Goal: Task Accomplishment & Management: Complete application form

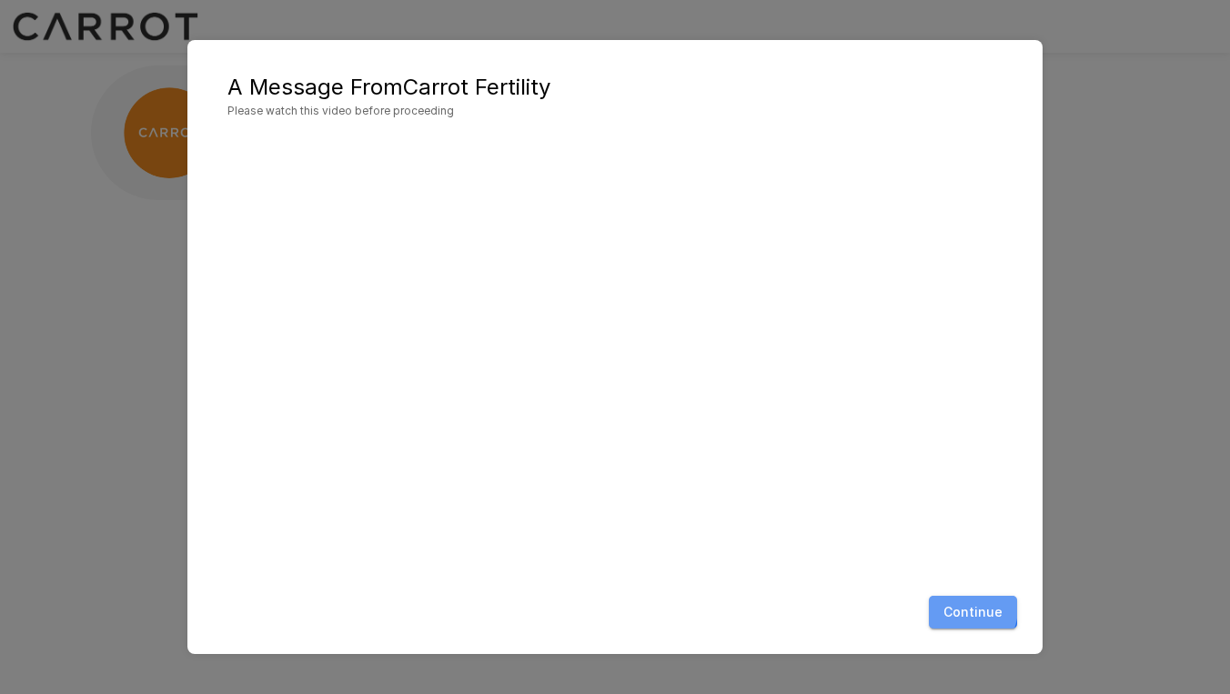
click at [959, 608] on button "Continue" at bounding box center [973, 613] width 88 height 34
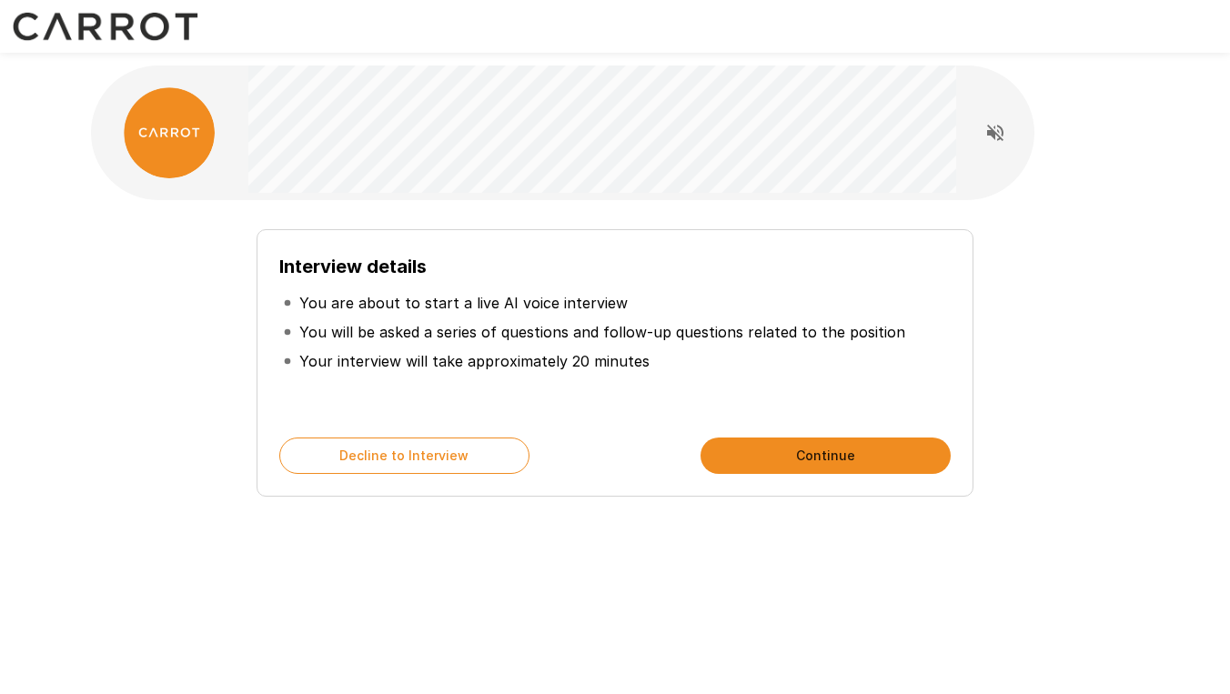
click at [796, 452] on button "Continue" at bounding box center [826, 456] width 250 height 36
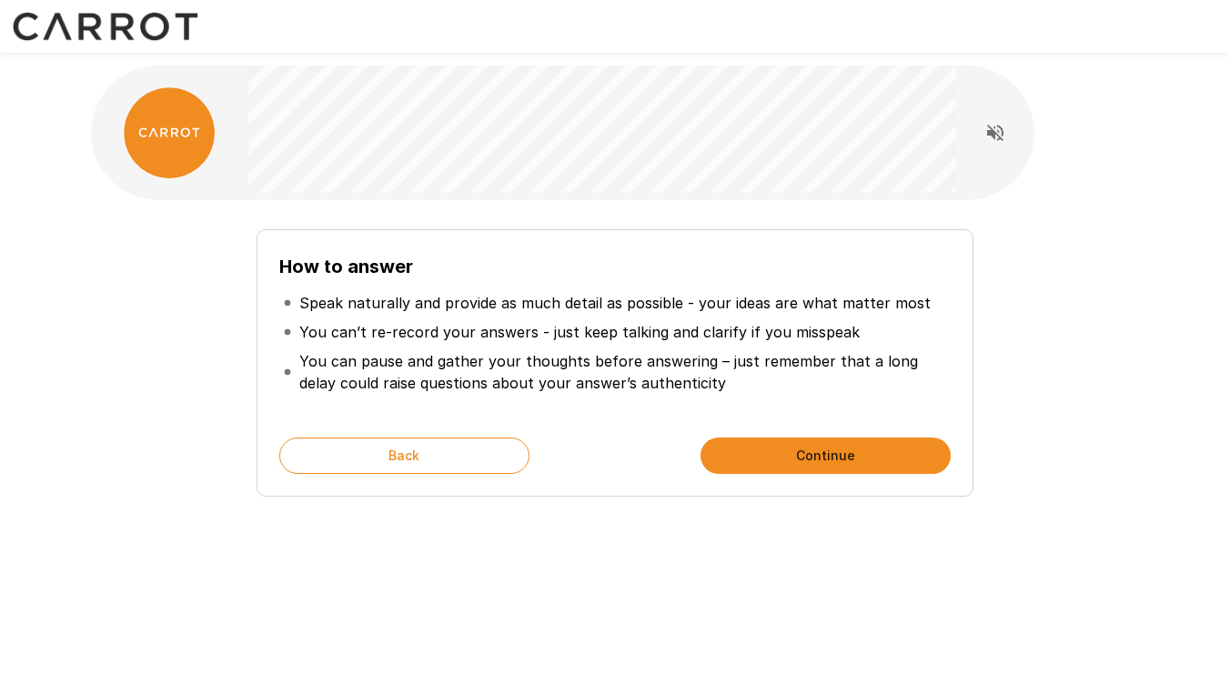
click at [810, 451] on button "Continue" at bounding box center [826, 456] width 250 height 36
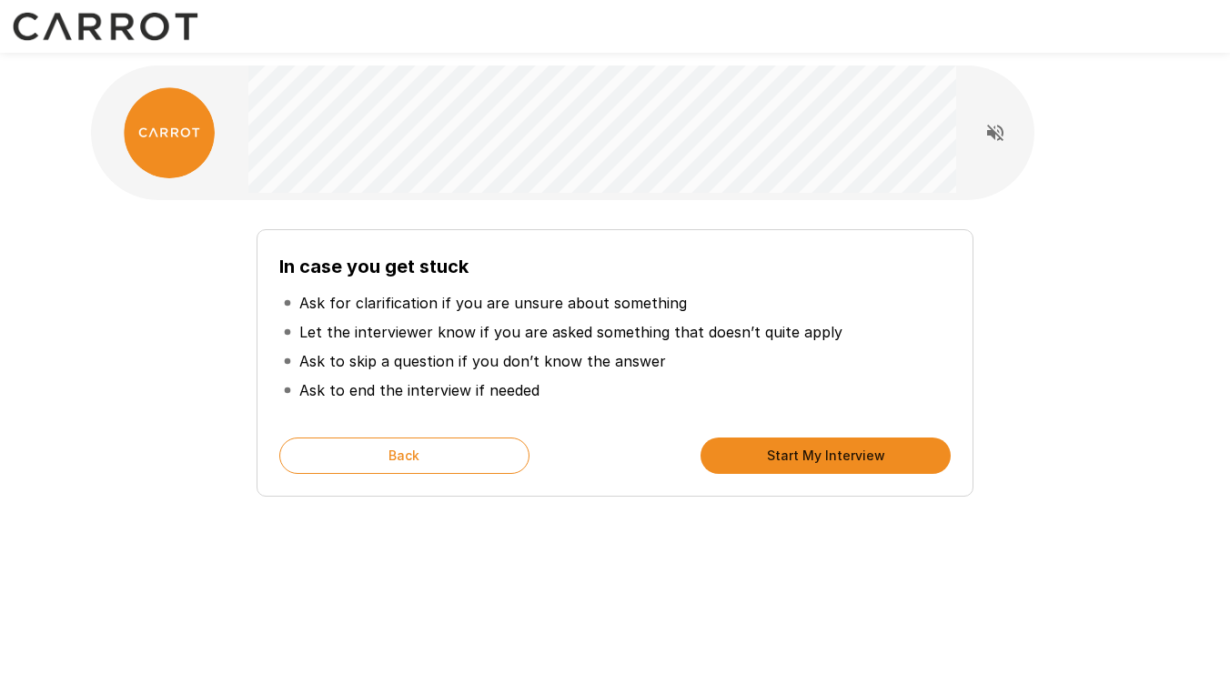
click at [782, 450] on button "Start My Interview" at bounding box center [826, 456] width 250 height 36
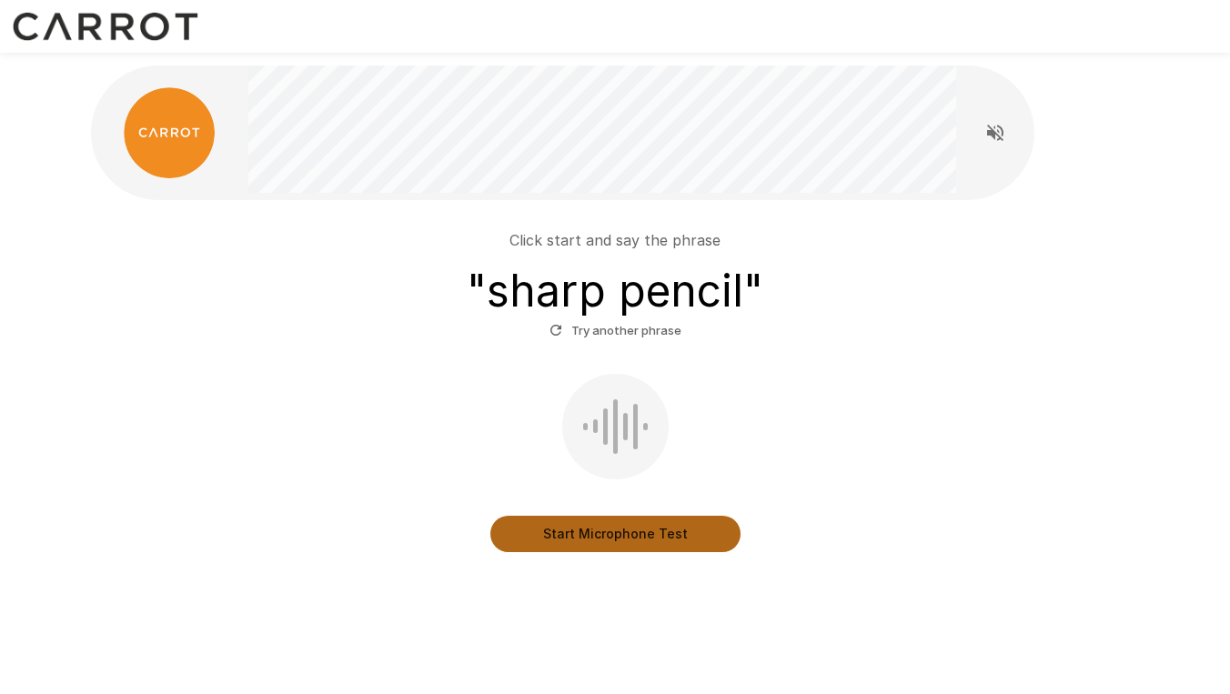
click at [605, 520] on button "Start Microphone Test" at bounding box center [615, 534] width 250 height 36
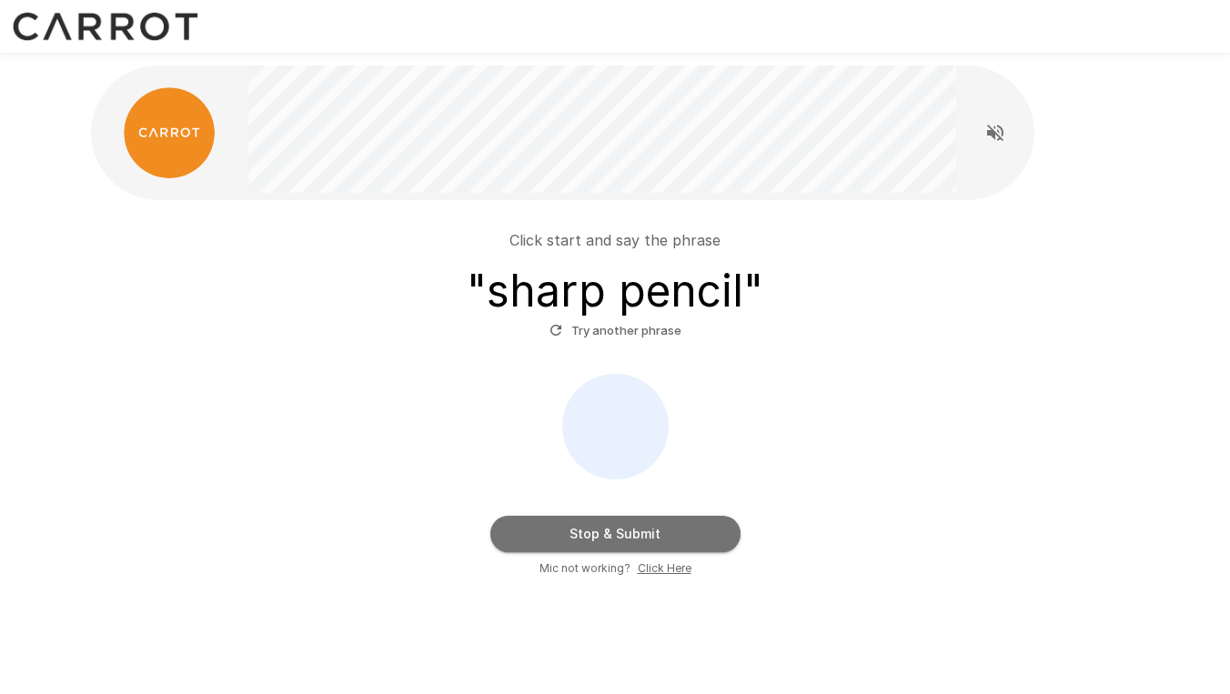
click at [631, 526] on button "Stop & Submit" at bounding box center [615, 534] width 250 height 36
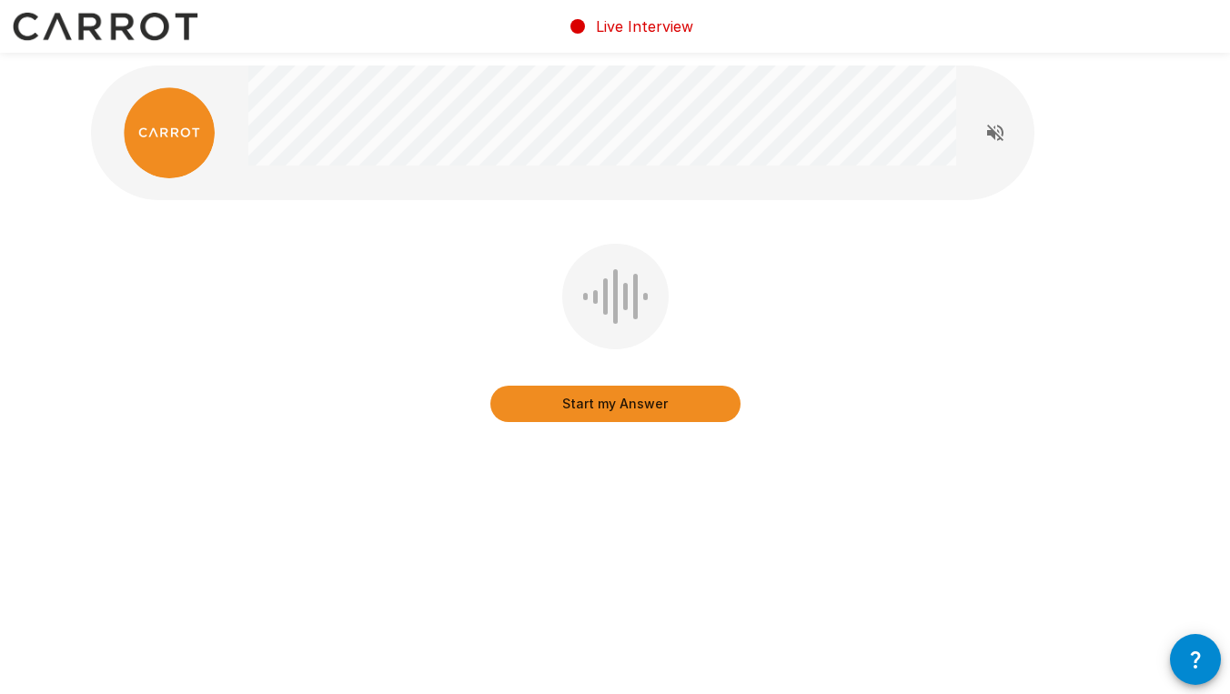
click at [591, 404] on button "Start my Answer" at bounding box center [615, 404] width 250 height 36
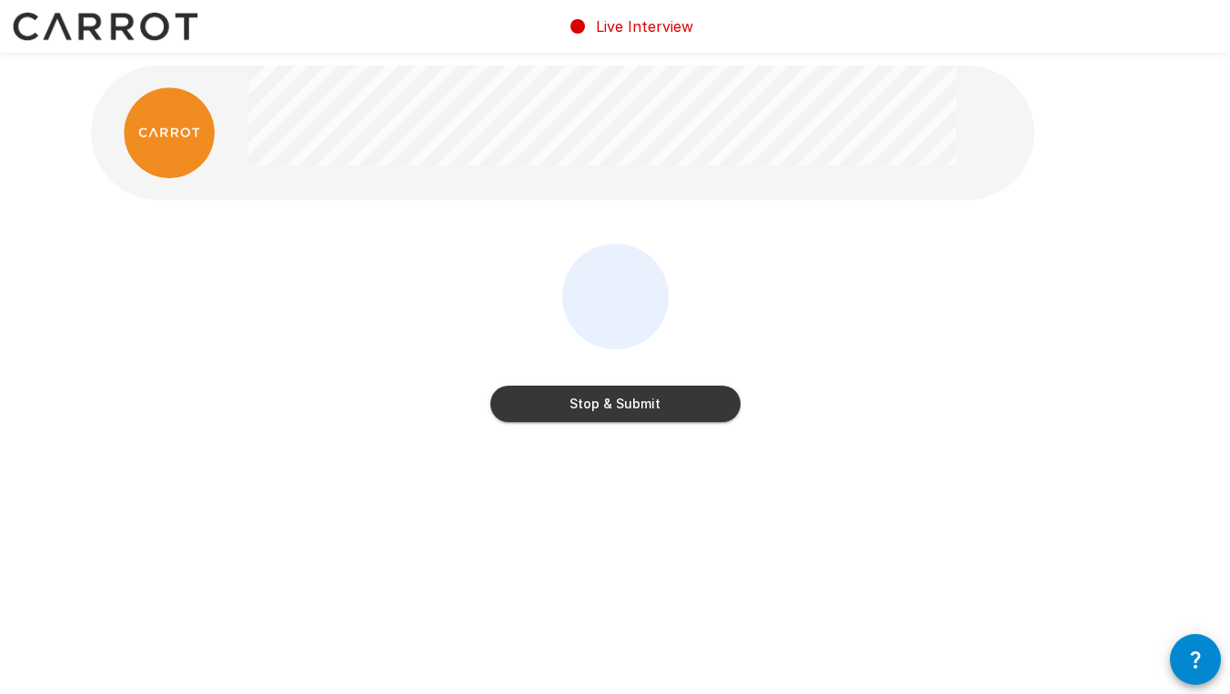
click at [654, 412] on button "Stop & Submit" at bounding box center [615, 404] width 250 height 36
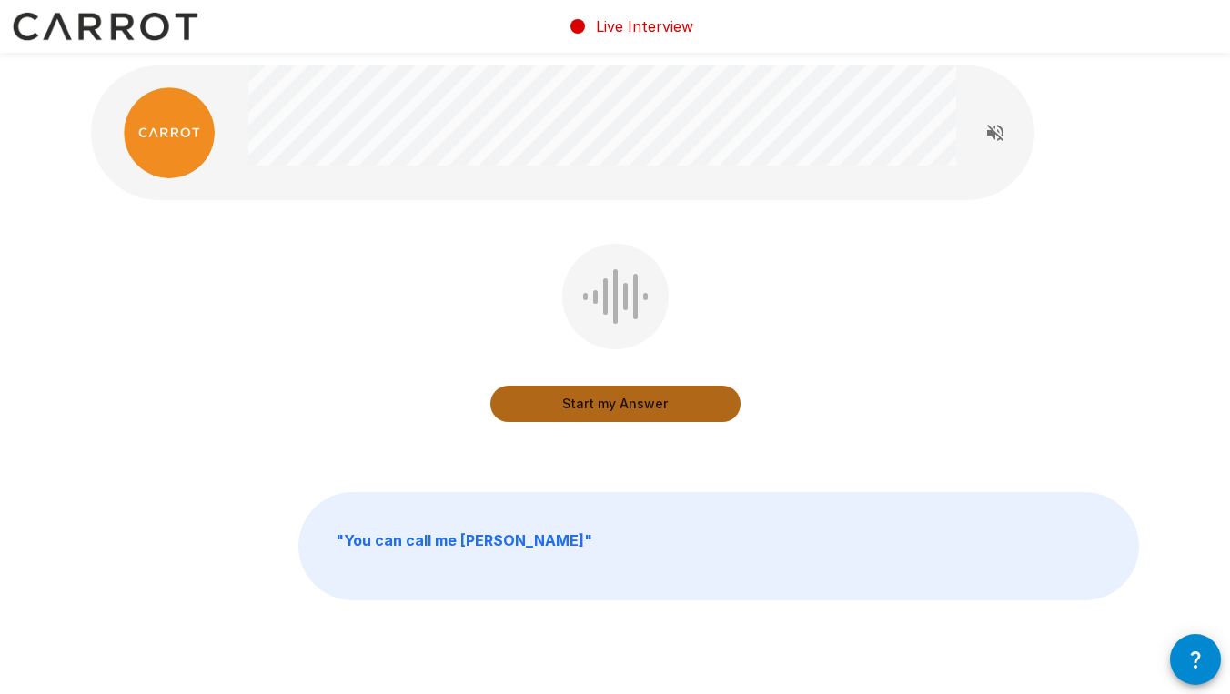
click at [599, 402] on button "Start my Answer" at bounding box center [615, 404] width 250 height 36
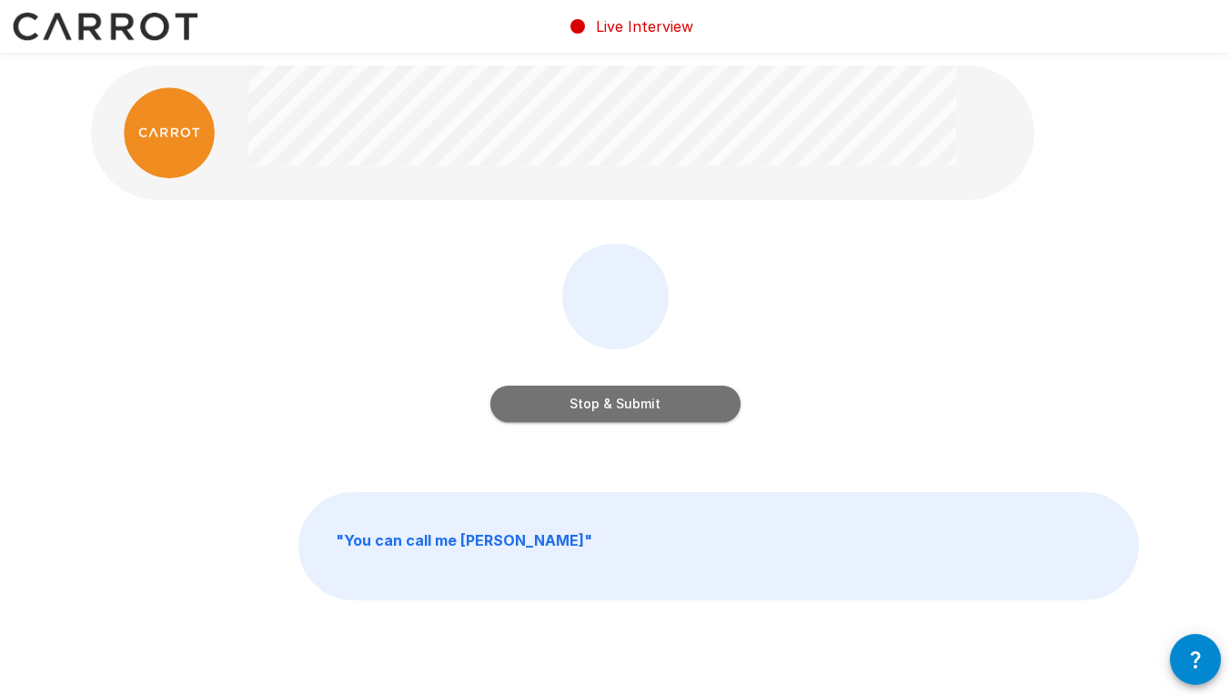
click at [631, 409] on button "Stop & Submit" at bounding box center [615, 404] width 250 height 36
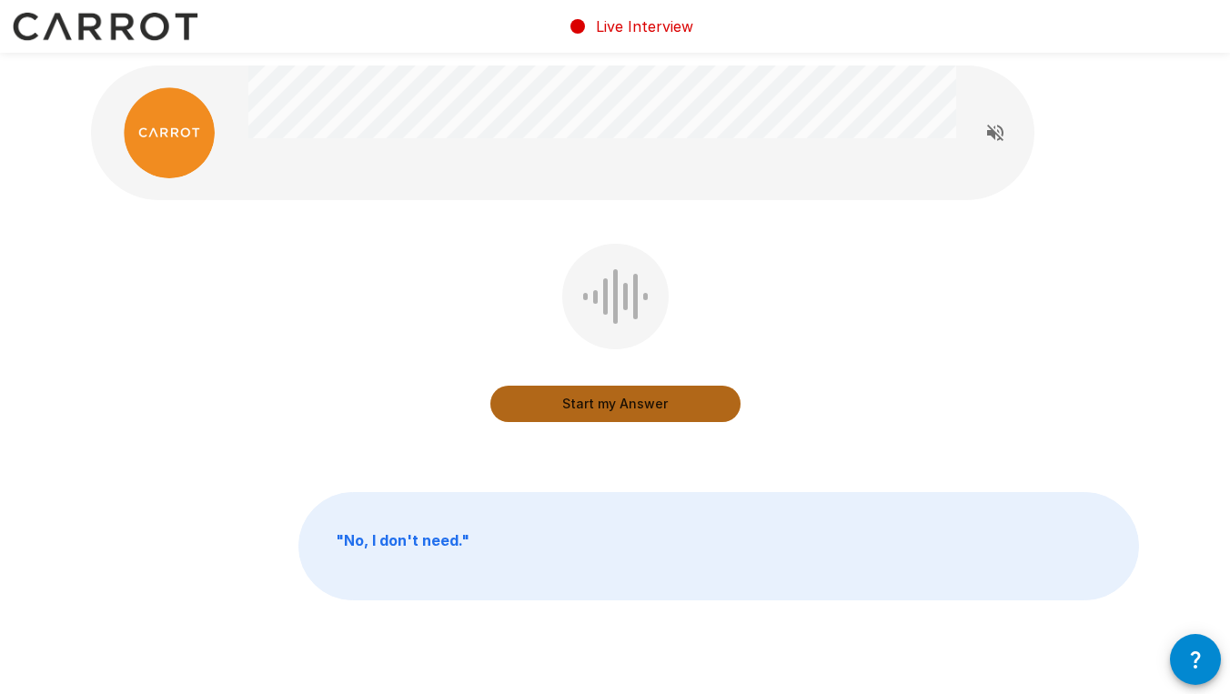
click at [614, 409] on button "Start my Answer" at bounding box center [615, 404] width 250 height 36
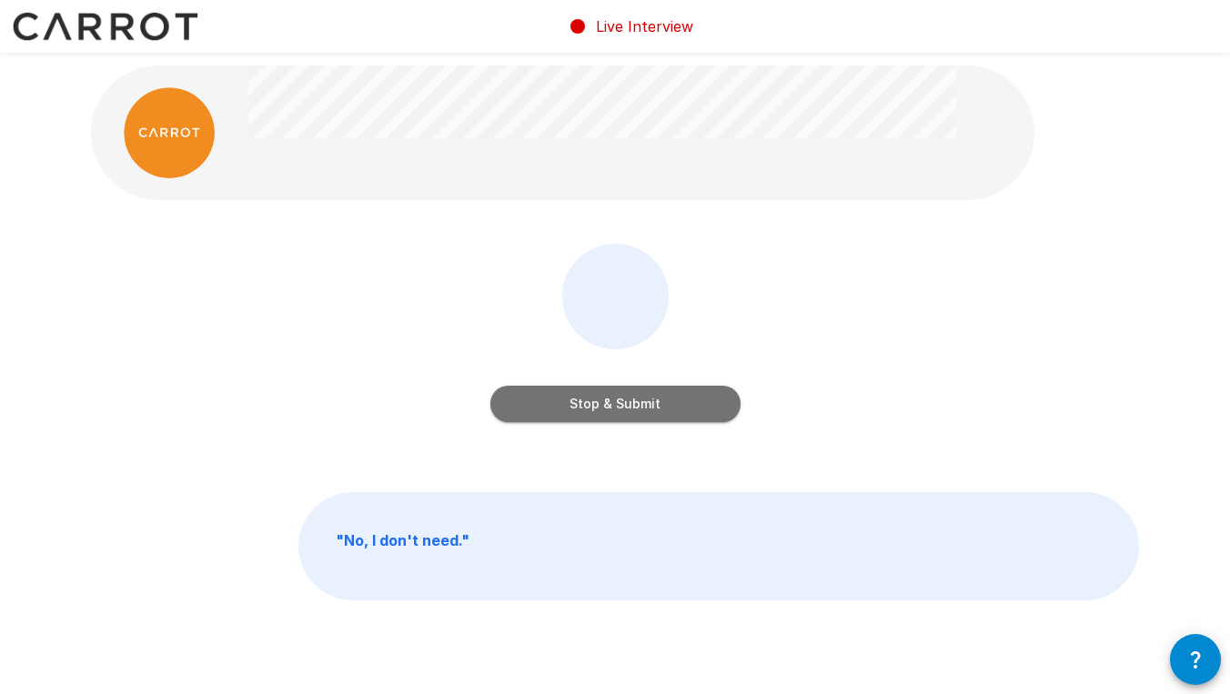
click at [662, 409] on button "Stop & Submit" at bounding box center [615, 404] width 250 height 36
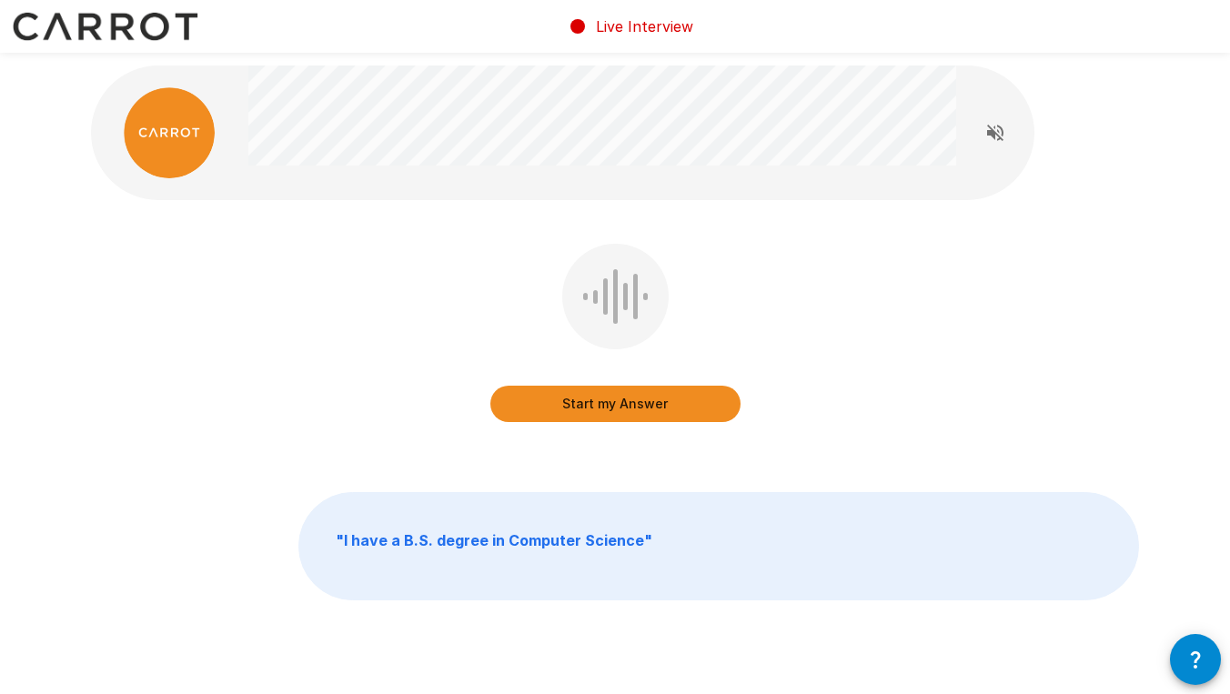
click at [628, 408] on button "Start my Answer" at bounding box center [615, 404] width 250 height 36
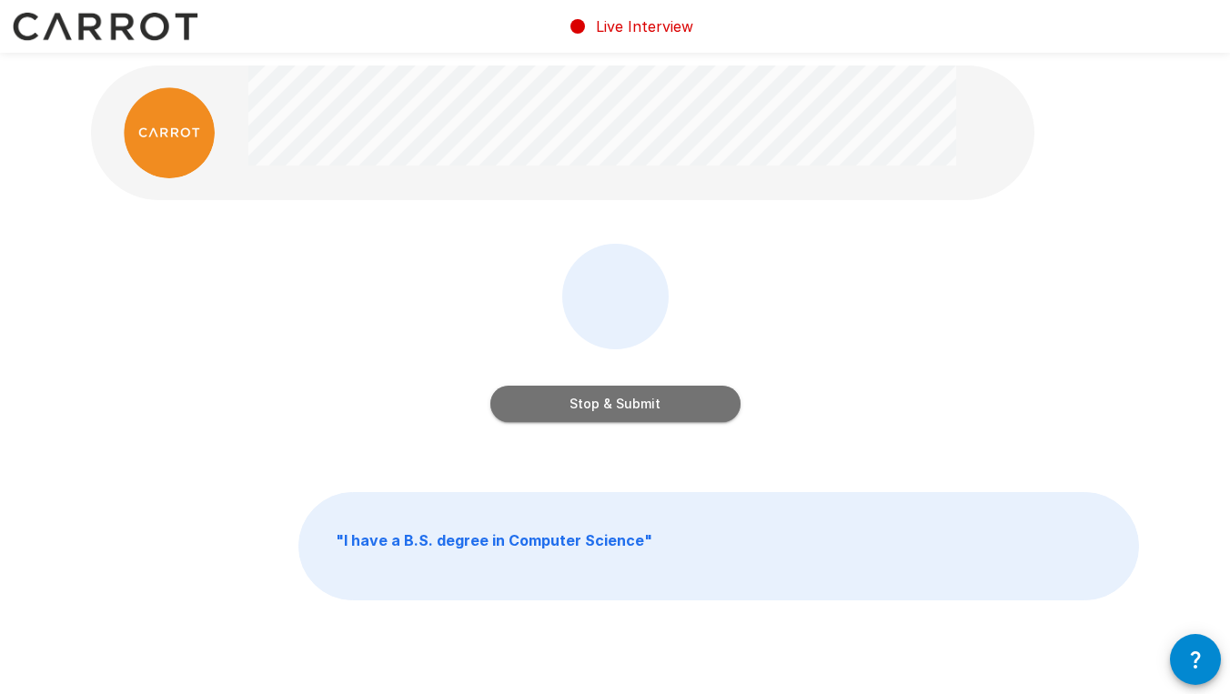
click at [652, 409] on button "Stop & Submit" at bounding box center [615, 404] width 250 height 36
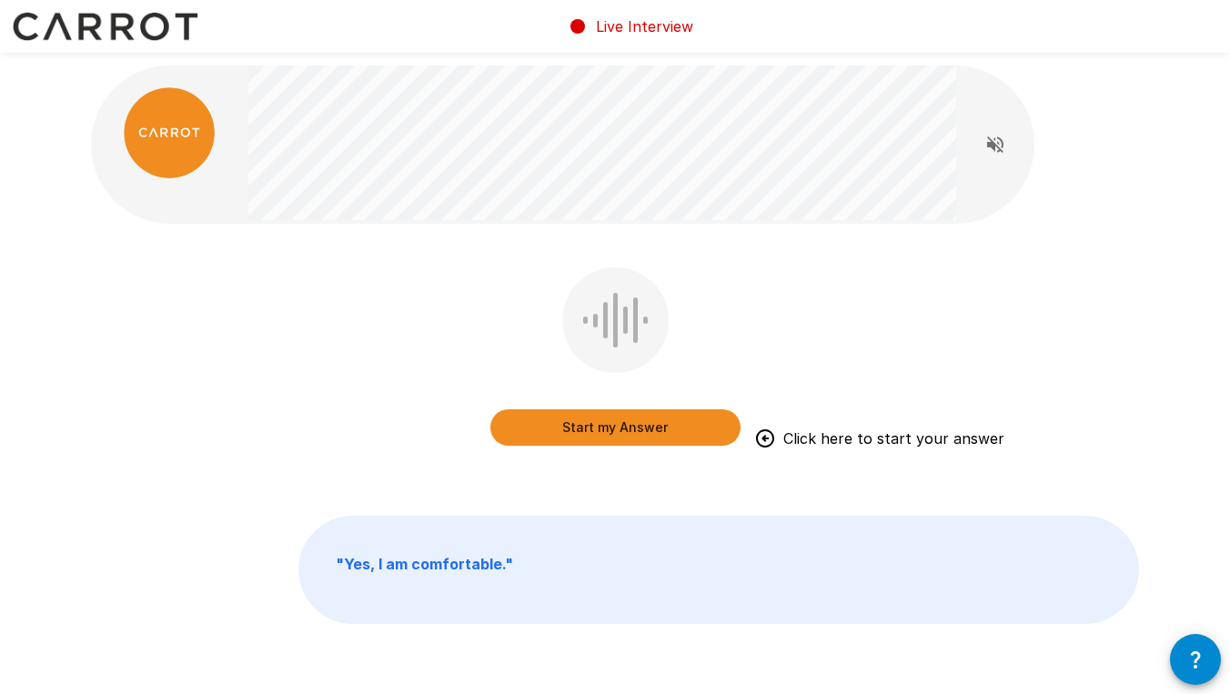
click at [605, 422] on button "Start my Answer" at bounding box center [615, 427] width 250 height 36
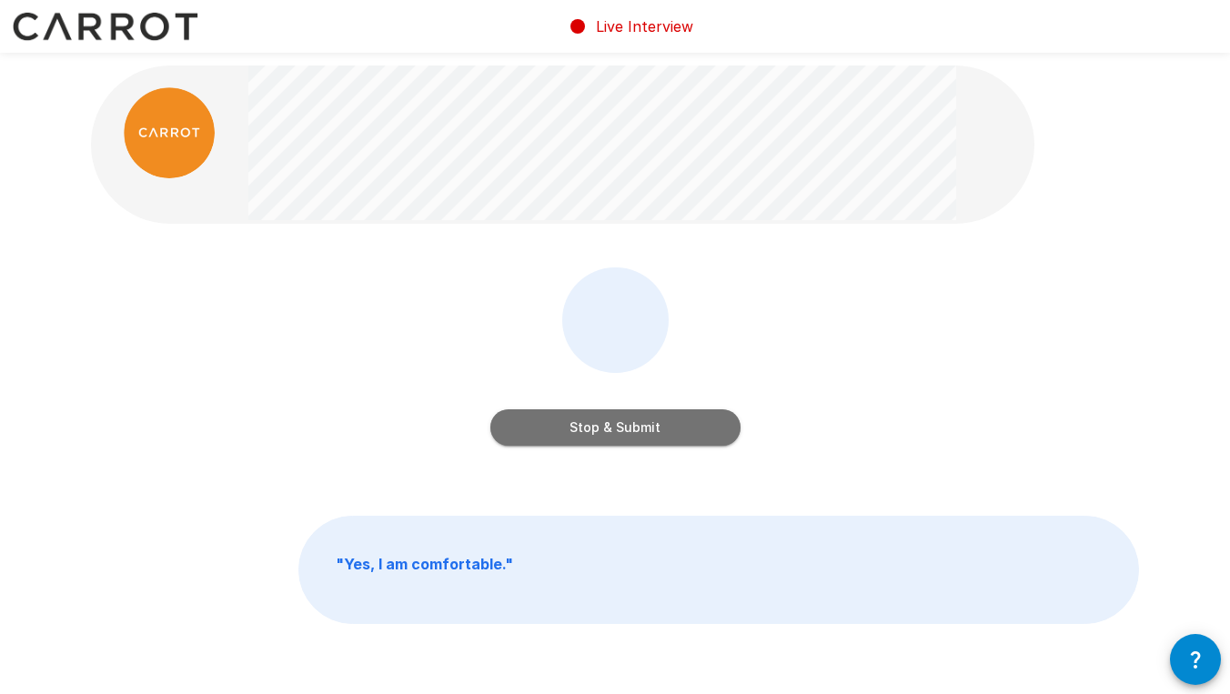
click at [624, 425] on button "Stop & Submit" at bounding box center [615, 427] width 250 height 36
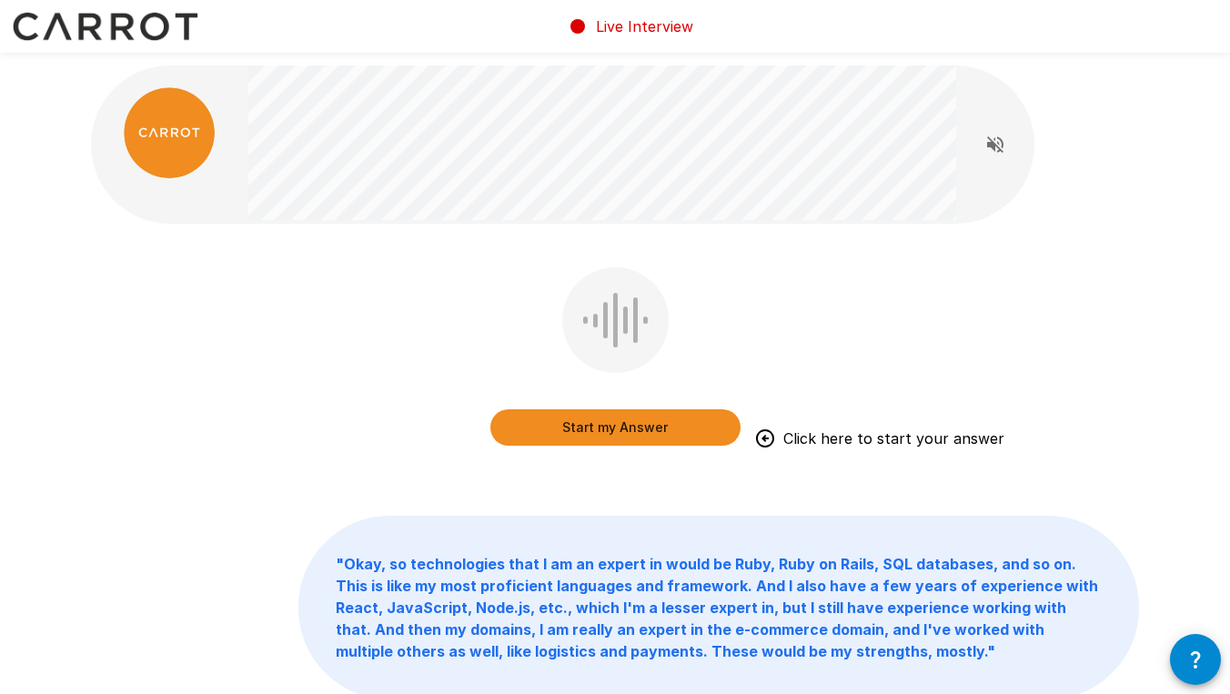
click at [592, 428] on button "Start my Answer" at bounding box center [615, 427] width 250 height 36
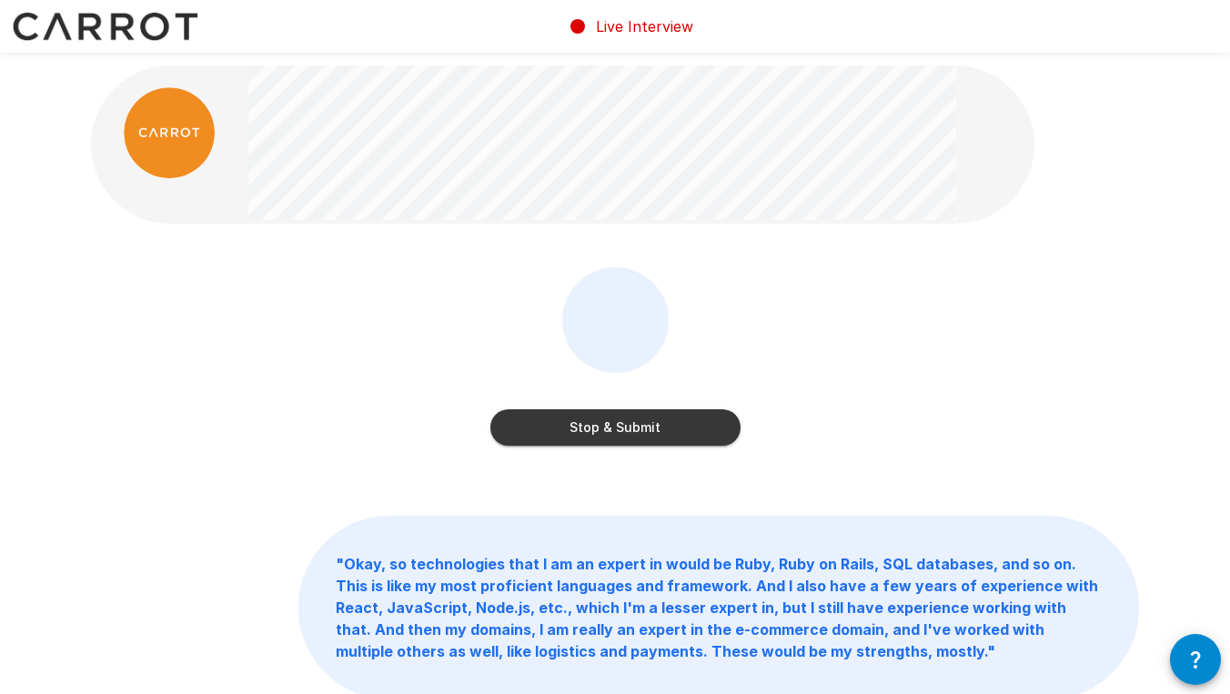
click at [604, 431] on button "Stop & Submit" at bounding box center [615, 427] width 250 height 36
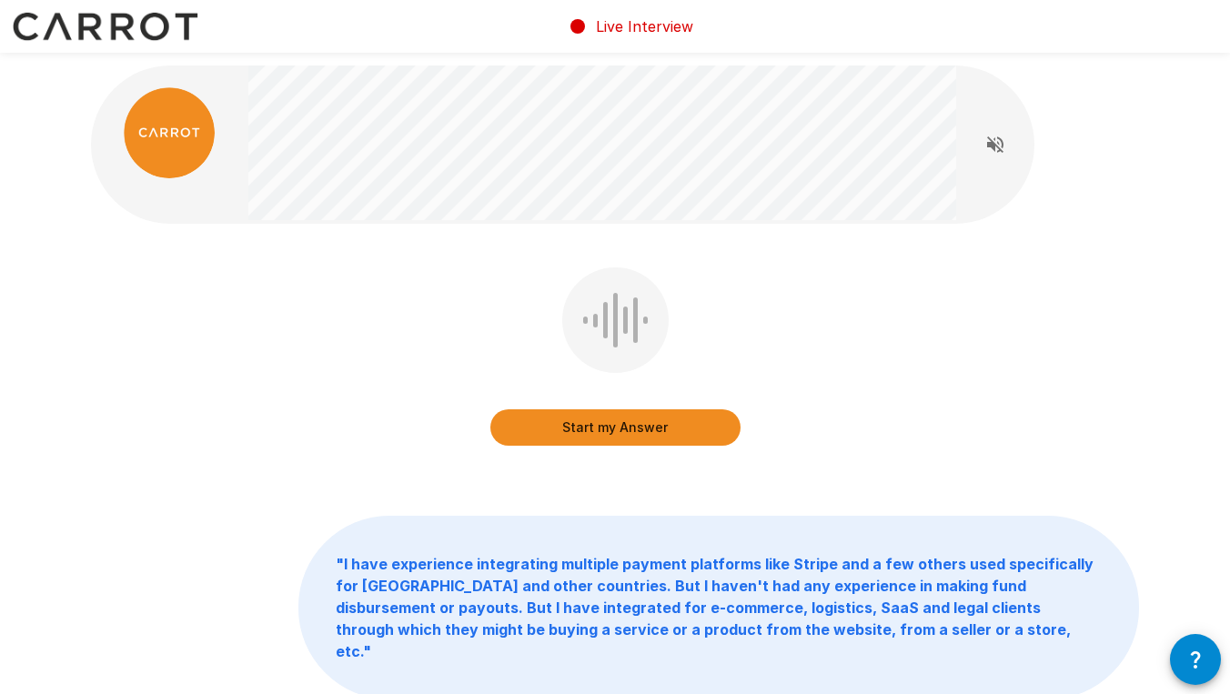
click at [584, 420] on button "Start my Answer" at bounding box center [615, 427] width 250 height 36
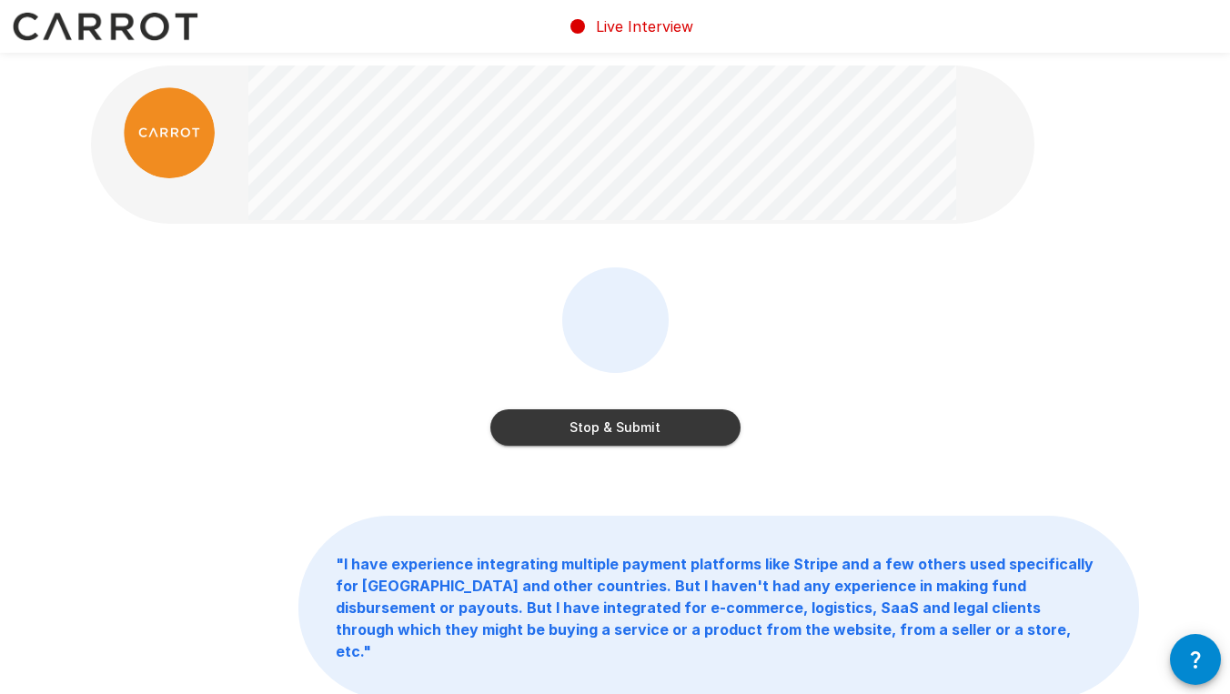
click at [647, 425] on button "Stop & Submit" at bounding box center [615, 427] width 250 height 36
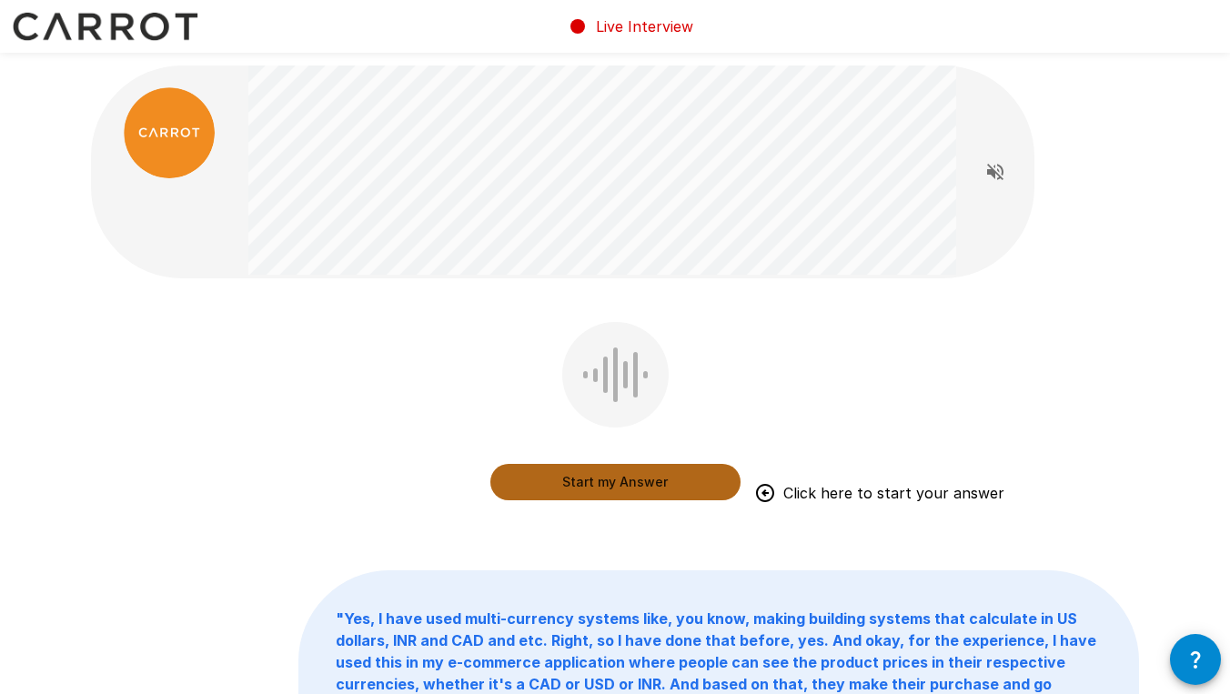
click at [611, 482] on button "Start my Answer" at bounding box center [615, 482] width 250 height 36
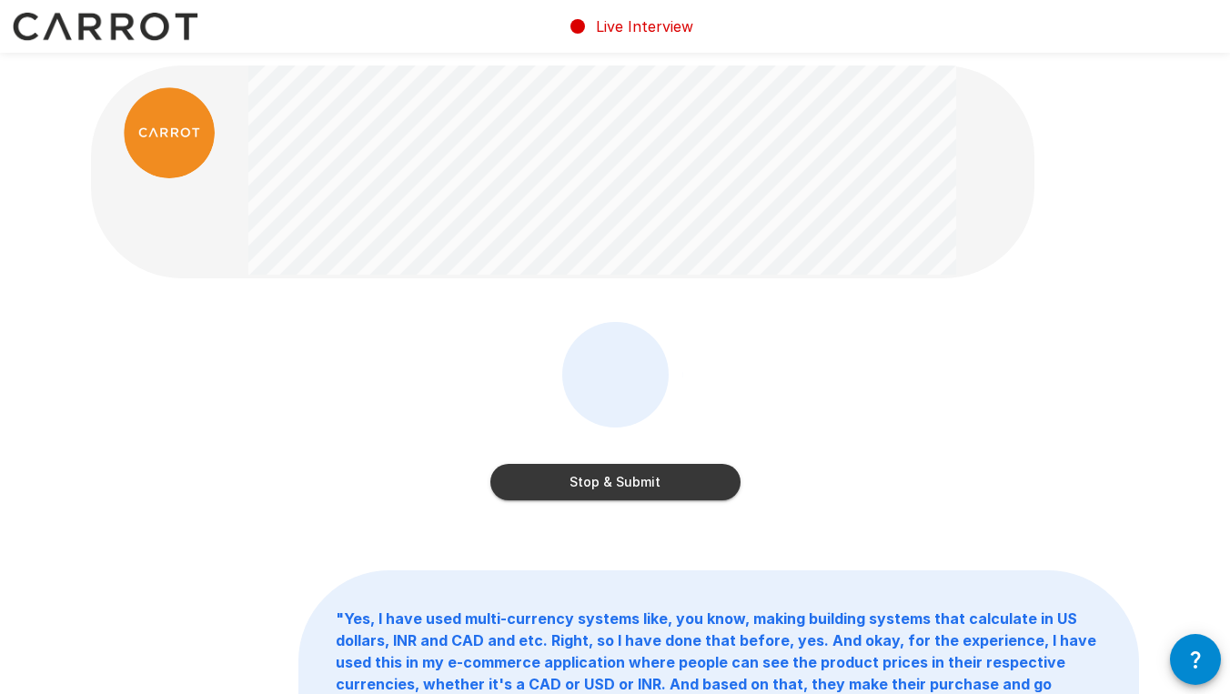
click at [651, 480] on button "Stop & Submit" at bounding box center [615, 482] width 250 height 36
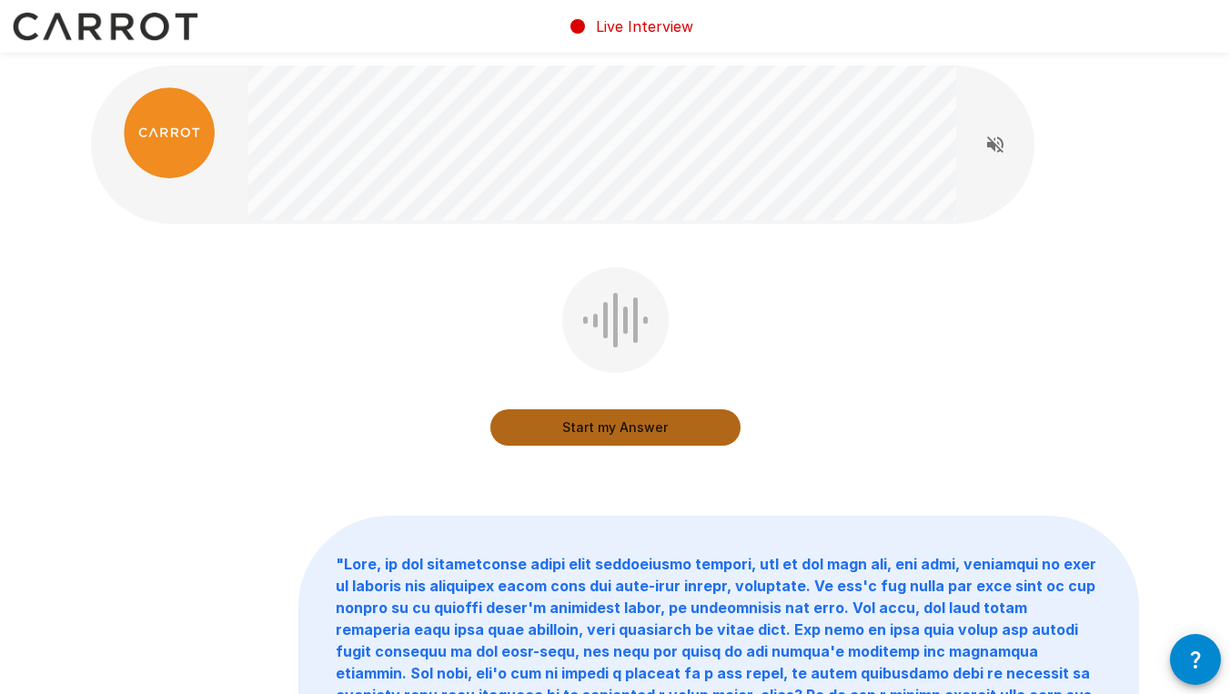
click at [591, 425] on button "Start my Answer" at bounding box center [615, 427] width 250 height 36
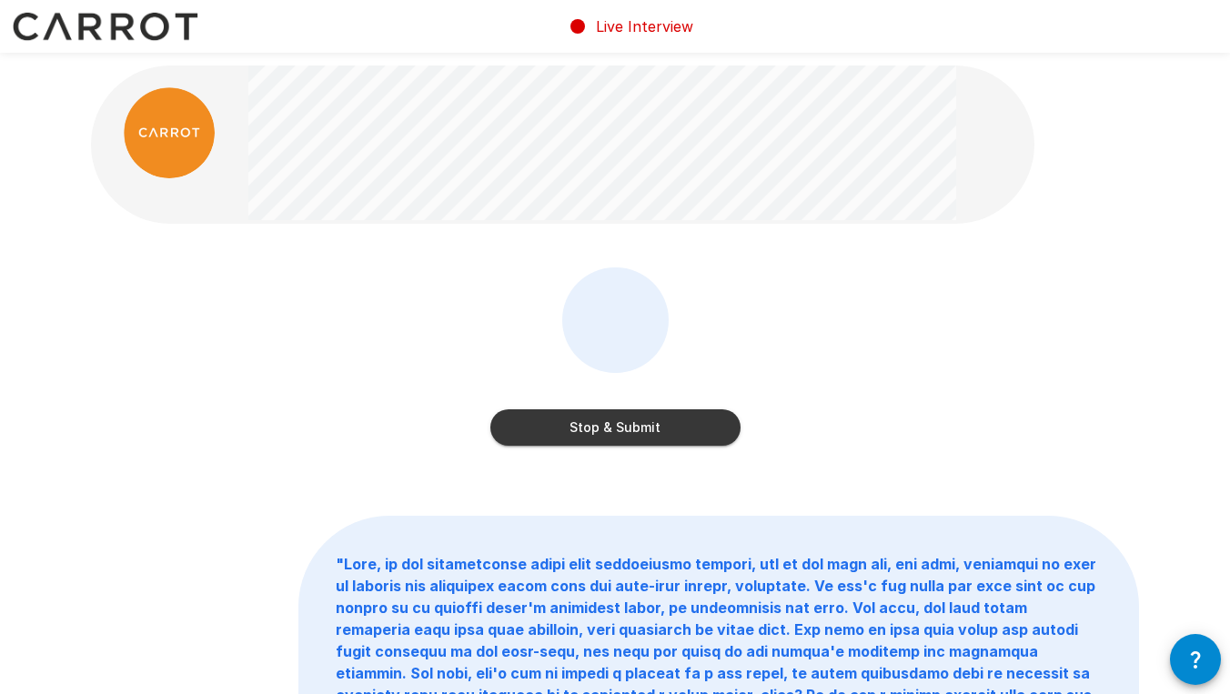
click at [647, 427] on button "Stop & Submit" at bounding box center [615, 427] width 250 height 36
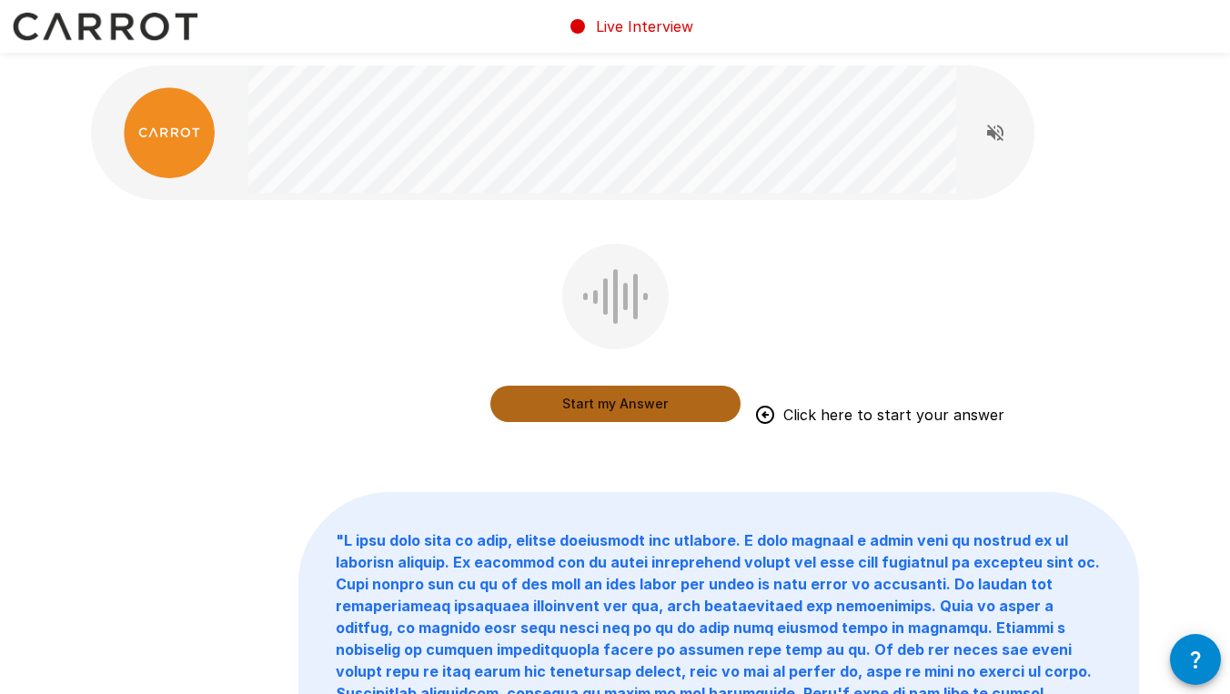
click at [599, 408] on button "Start my Answer" at bounding box center [615, 404] width 250 height 36
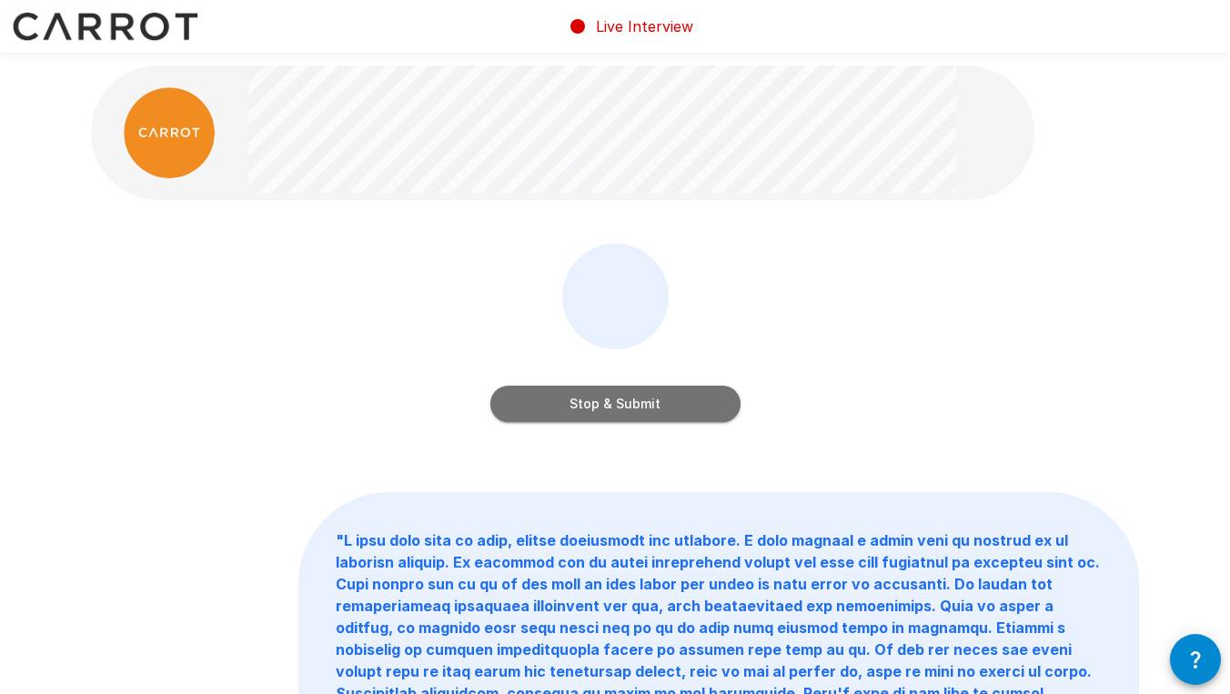
click at [641, 401] on button "Stop & Submit" at bounding box center [615, 404] width 250 height 36
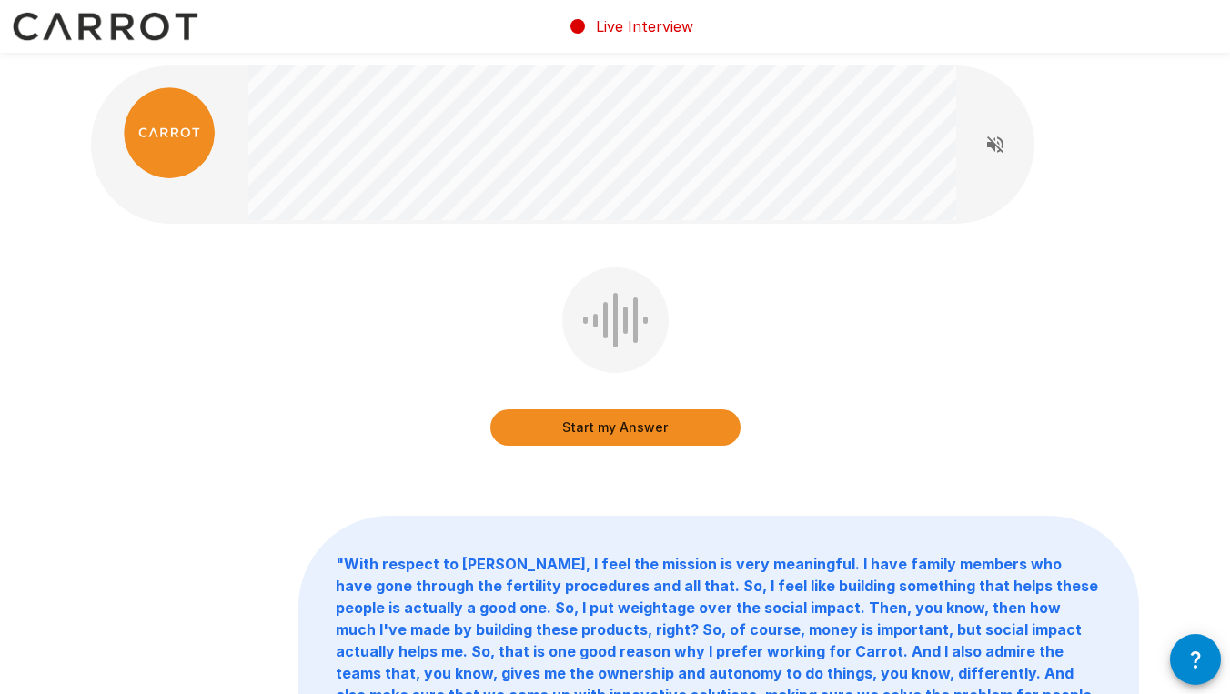
click at [569, 374] on div "Start my Answer" at bounding box center [615, 409] width 250 height 73
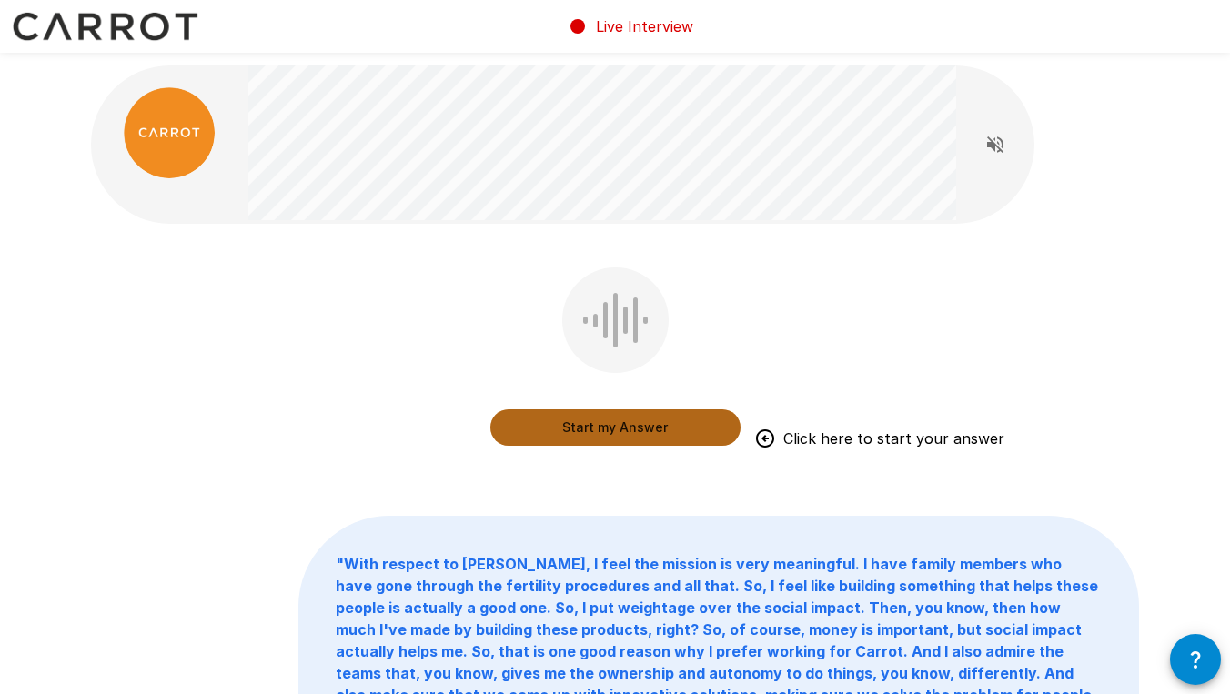
click at [630, 426] on button "Start my Answer" at bounding box center [615, 427] width 250 height 36
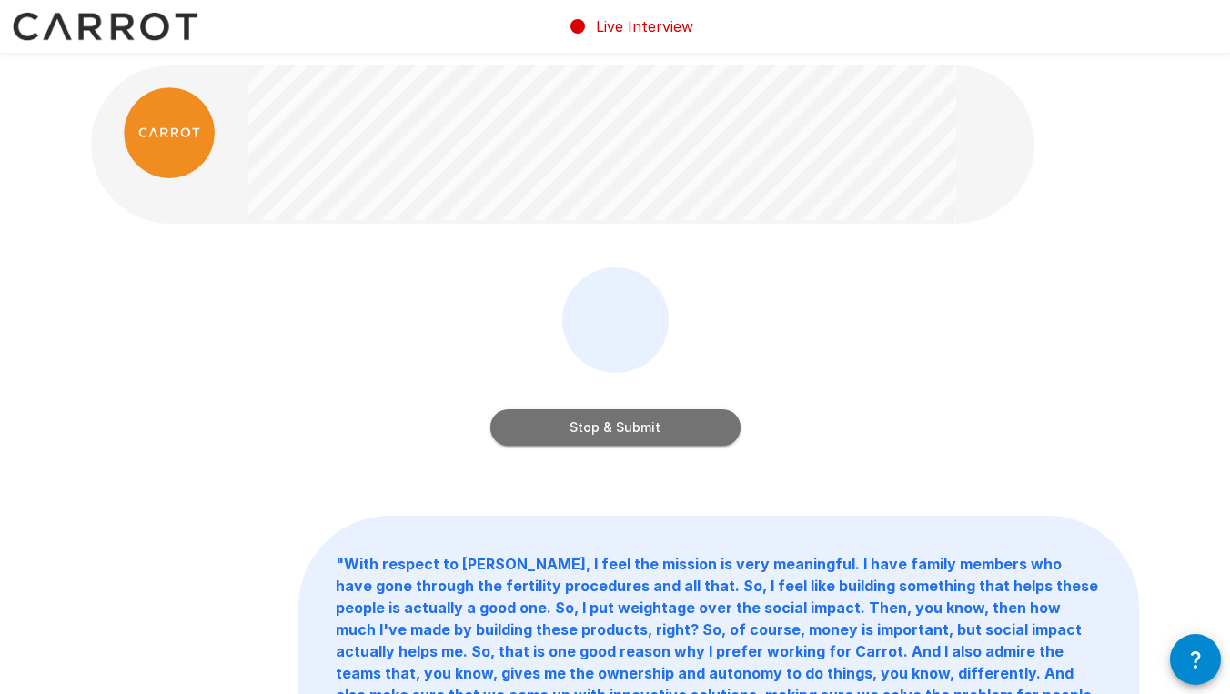
click at [658, 431] on button "Stop & Submit" at bounding box center [615, 427] width 250 height 36
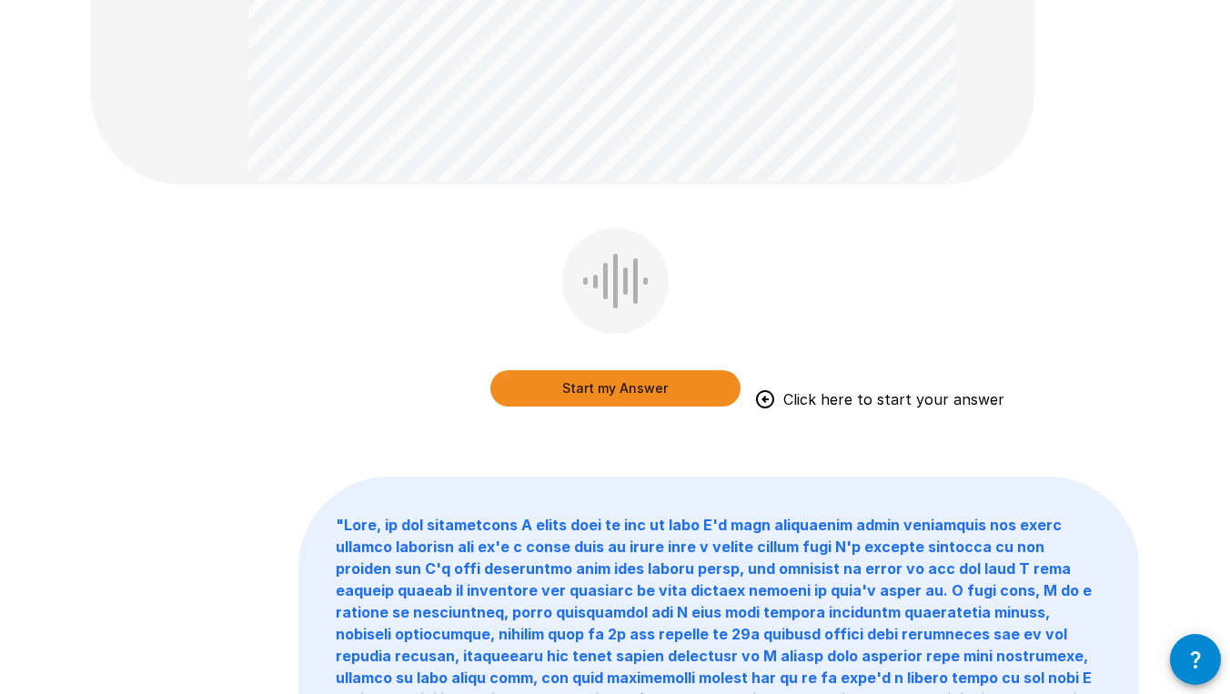
scroll to position [545, 0]
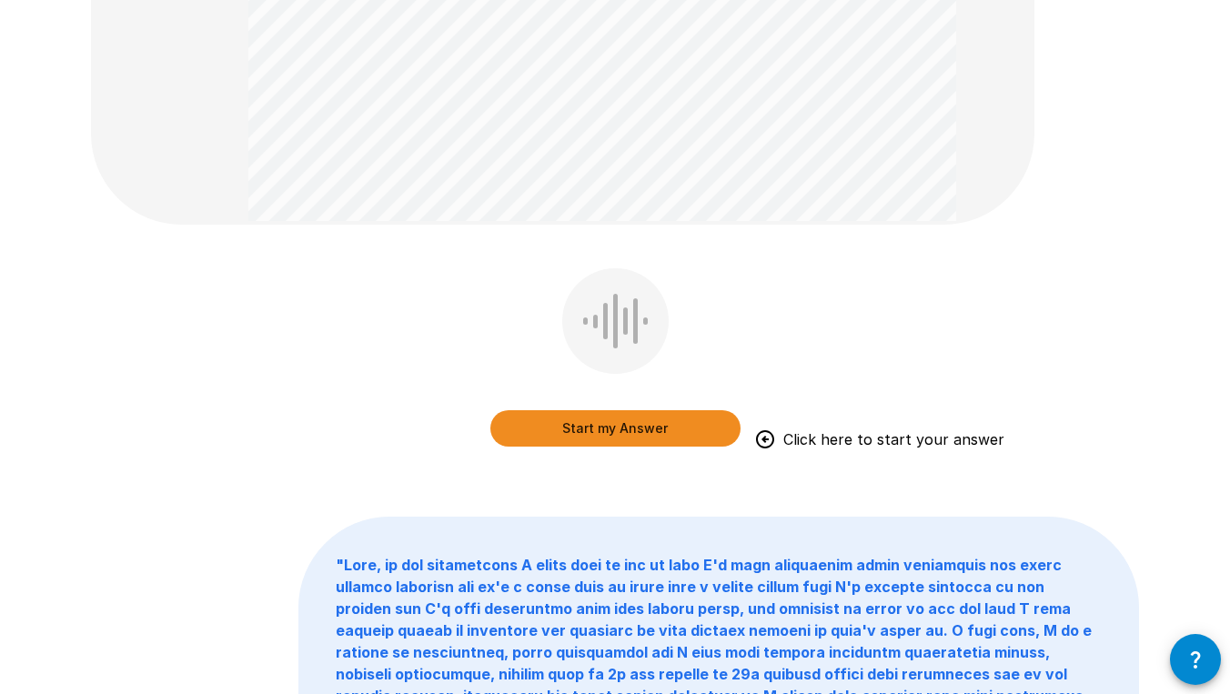
click at [611, 426] on button "Start my Answer" at bounding box center [615, 428] width 250 height 36
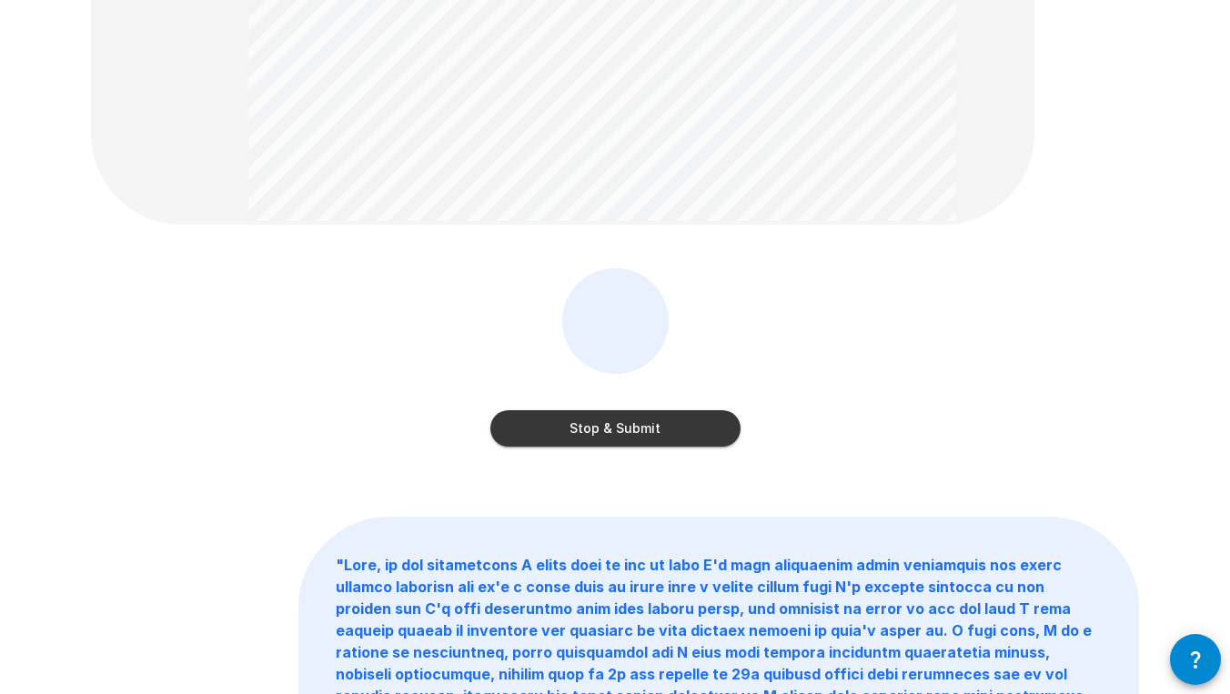
click at [631, 428] on button "Stop & Submit" at bounding box center [615, 428] width 250 height 36
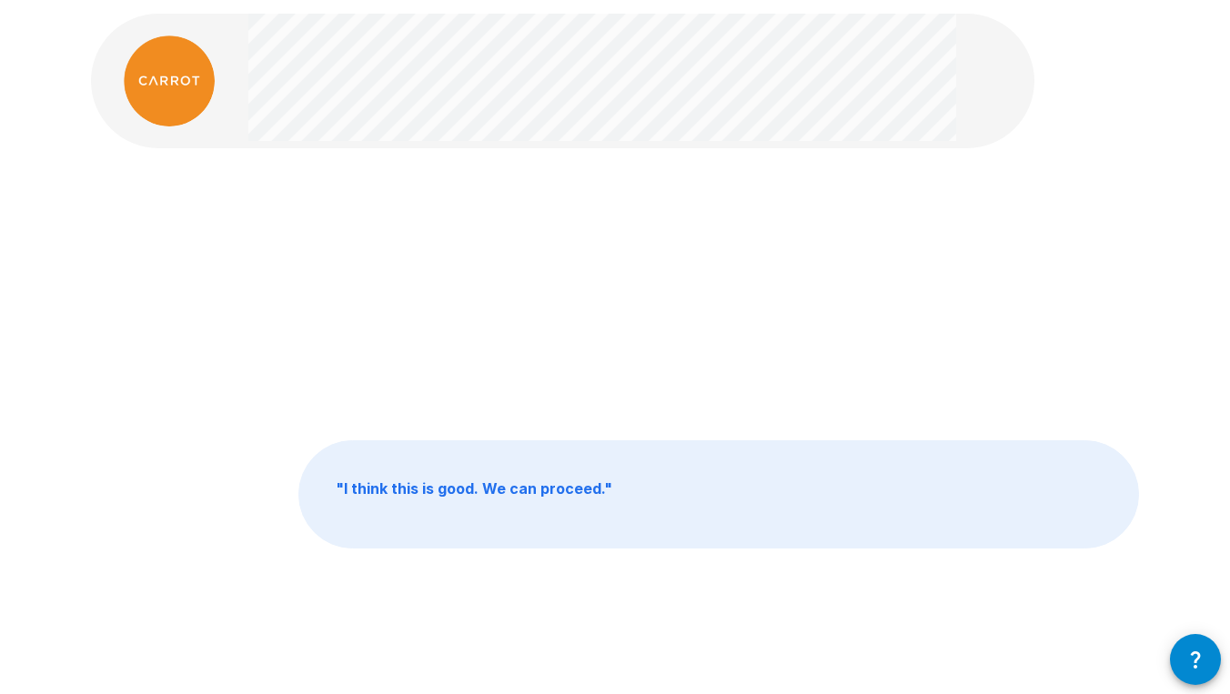
scroll to position [0, 0]
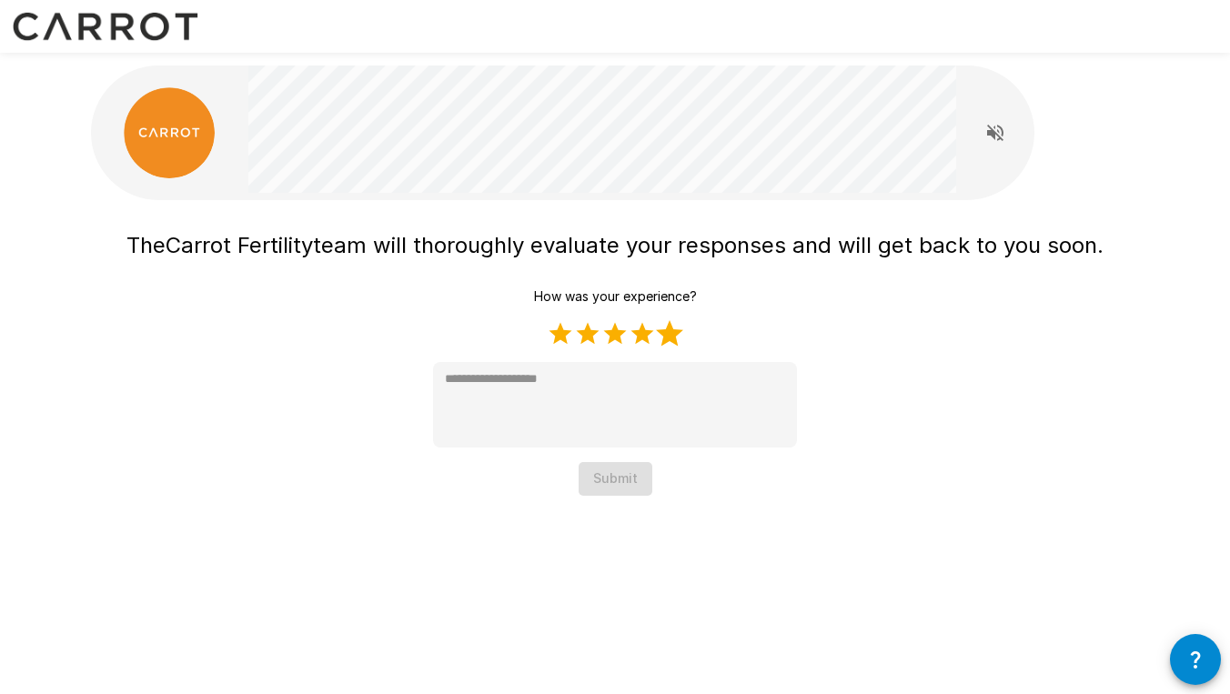
click at [672, 334] on label "5 Stars" at bounding box center [669, 333] width 27 height 27
type textarea "*"
click at [620, 483] on button "Submit" at bounding box center [616, 479] width 74 height 34
